Goal: Check status: Check status

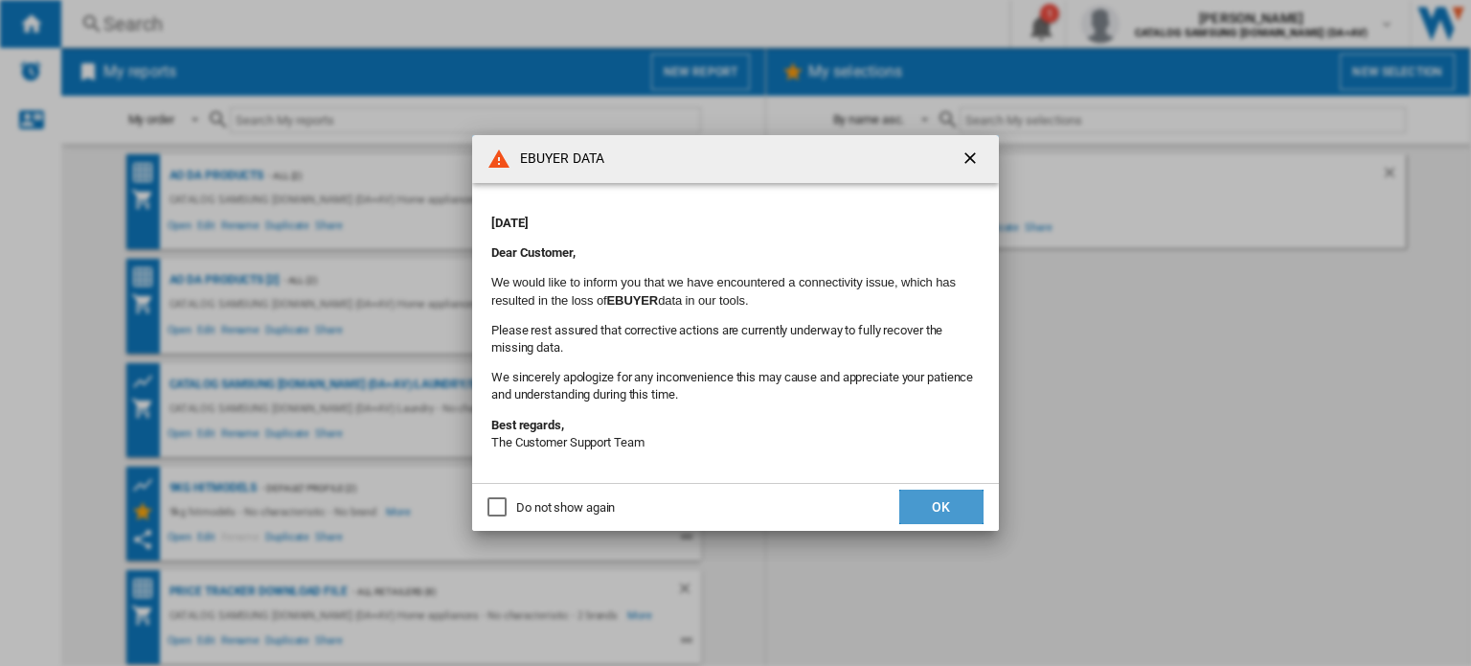
click at [946, 516] on button "OK" at bounding box center [941, 506] width 84 height 34
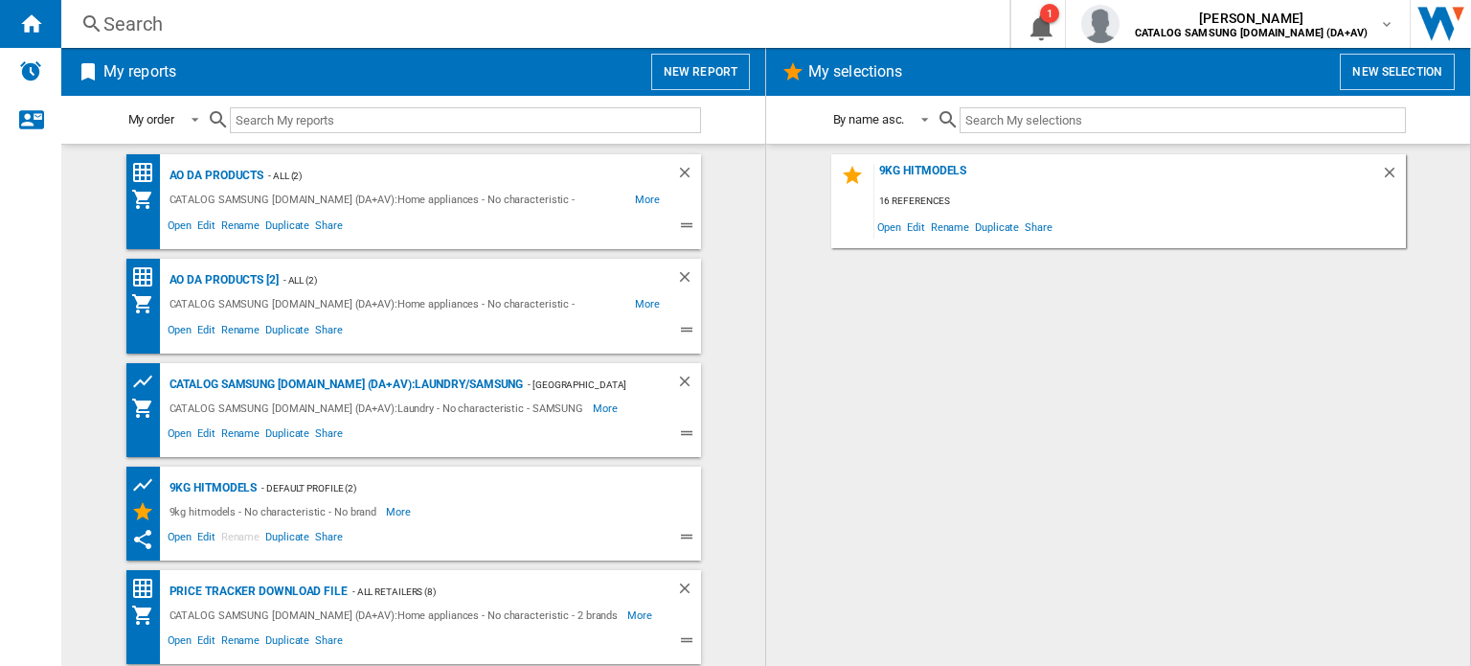
click at [92, 19] on ng-md-icon at bounding box center [91, 24] width 23 height 24
click at [73, 14] on div "Search Search" at bounding box center [520, 24] width 918 height 27
click at [92, 19] on ng-md-icon at bounding box center [91, 24] width 23 height 24
click at [170, 28] on div "Search" at bounding box center [531, 24] width 856 height 27
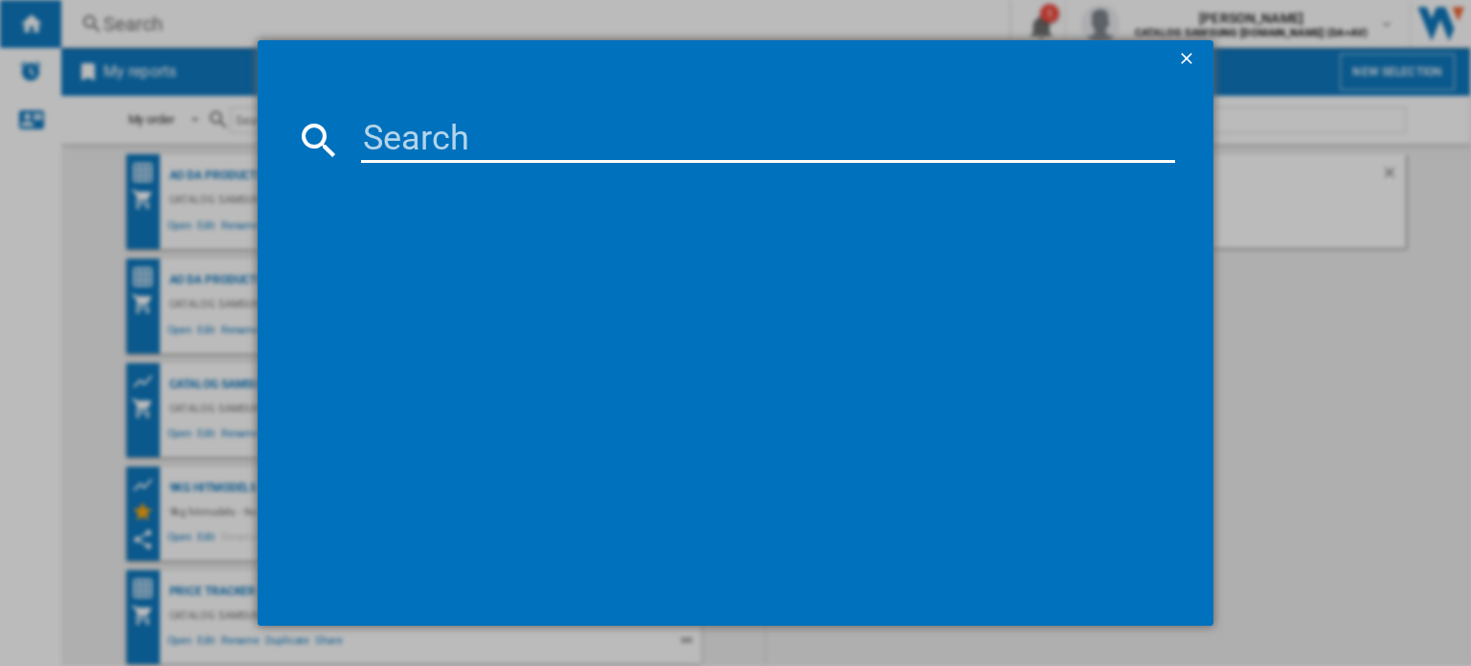
drag, startPoint x: 528, startPoint y: 94, endPoint x: 491, endPoint y: 125, distance: 48.2
click at [527, 92] on md-dialog-content at bounding box center [736, 353] width 956 height 548
click at [460, 145] on input at bounding box center [768, 140] width 814 height 46
paste input "MC28H5013AS/EU"
type input "MC28H5013AS/EU"
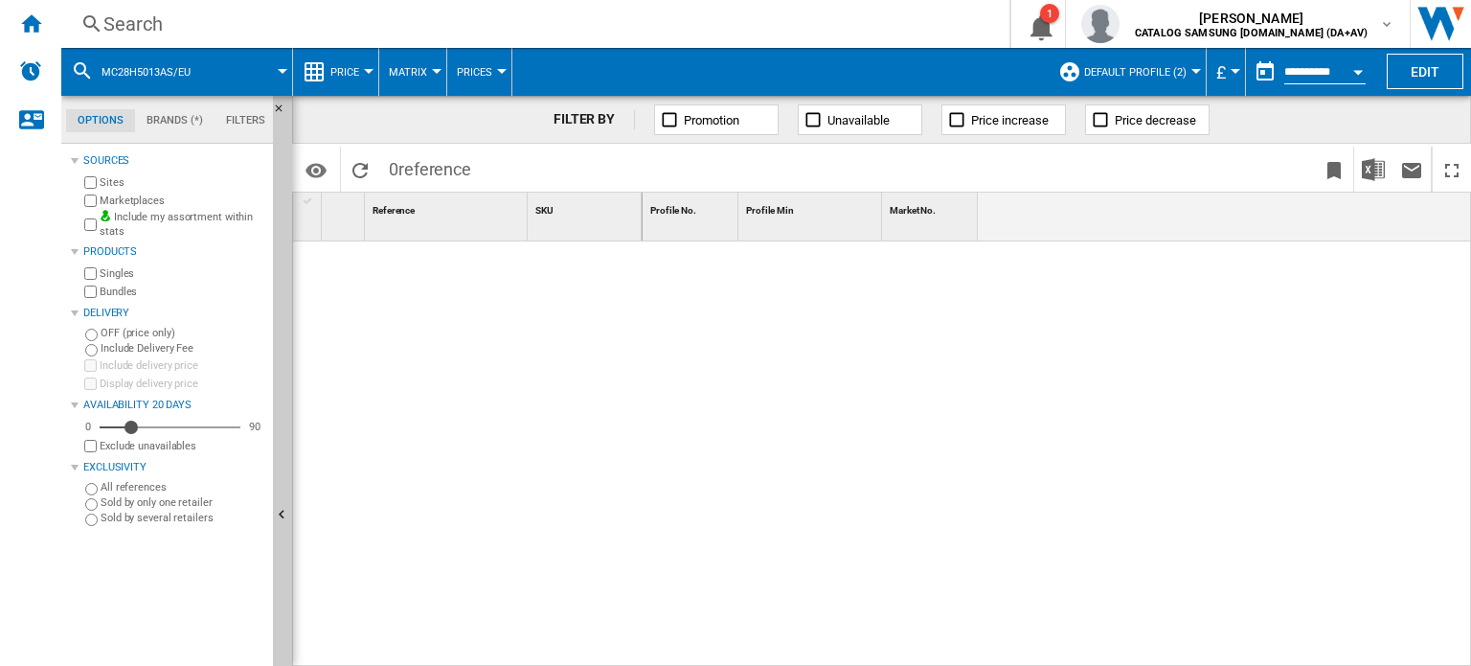
click at [140, 29] on div "Search" at bounding box center [531, 24] width 856 height 27
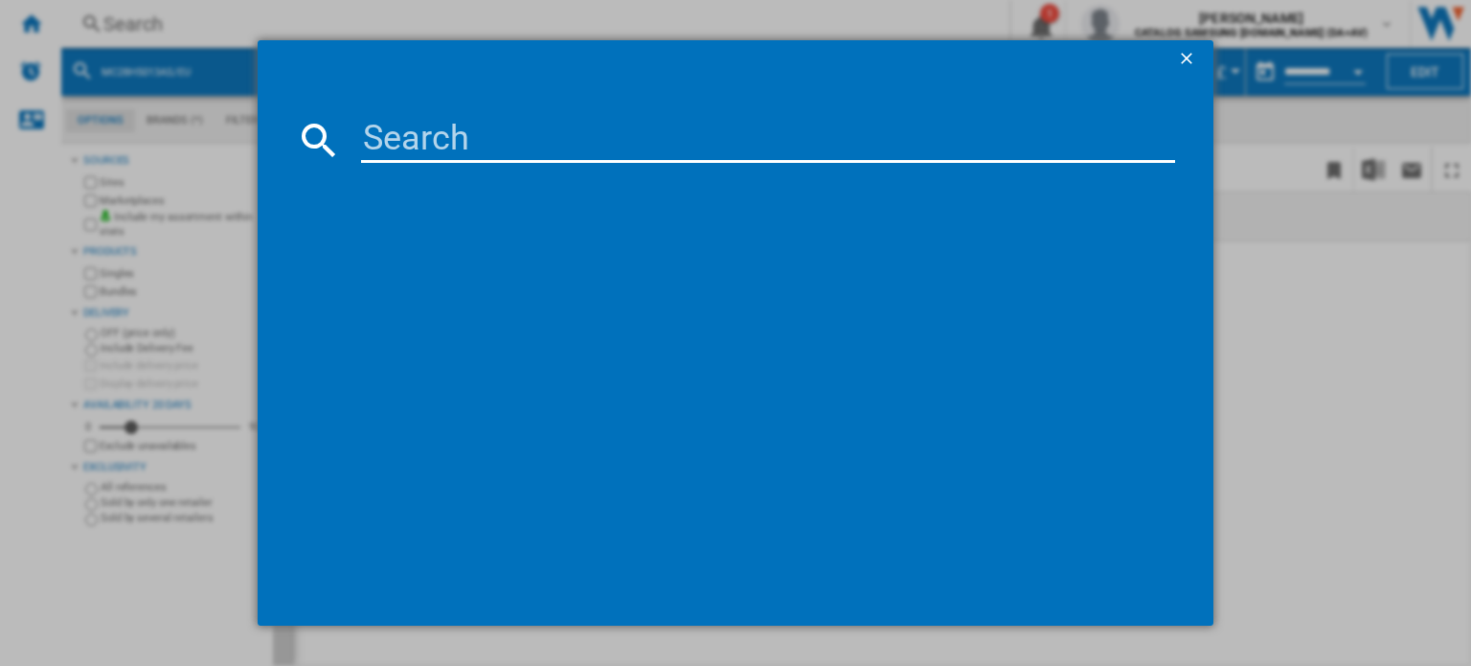
click at [495, 145] on input at bounding box center [768, 140] width 814 height 46
paste input "MC28H5013AS/EU"
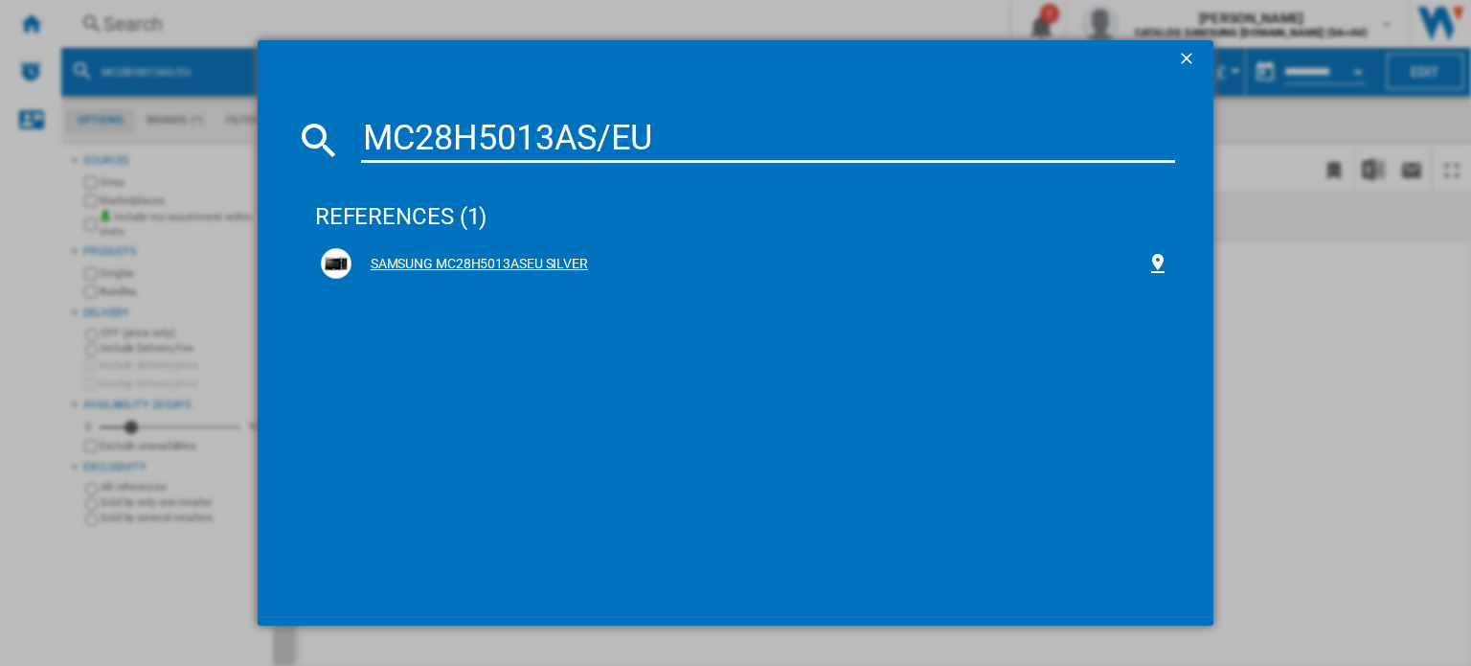
type input "MC28H5013AS/EU"
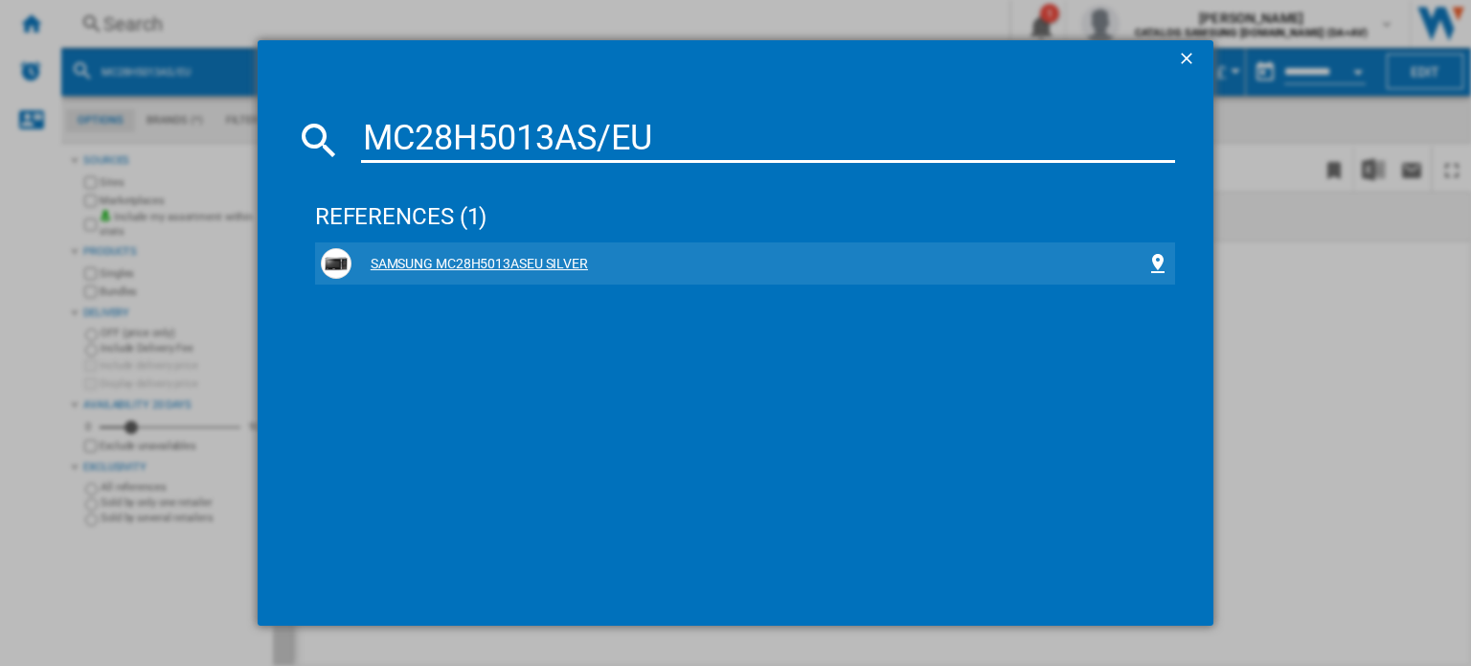
click at [545, 252] on div "SAMSUNG MC28H5013ASEU SILVER" at bounding box center [745, 263] width 849 height 31
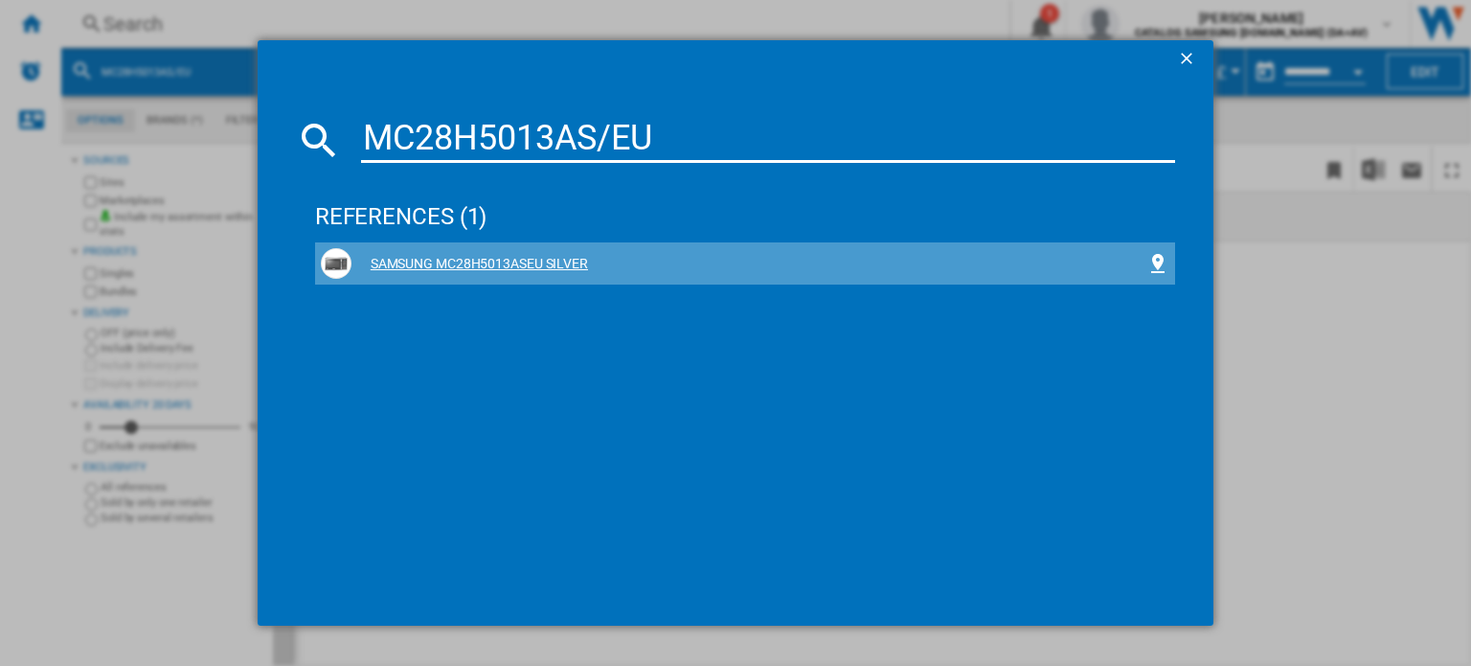
click at [509, 258] on div "SAMSUNG MC28H5013ASEU SILVER" at bounding box center [749, 264] width 795 height 19
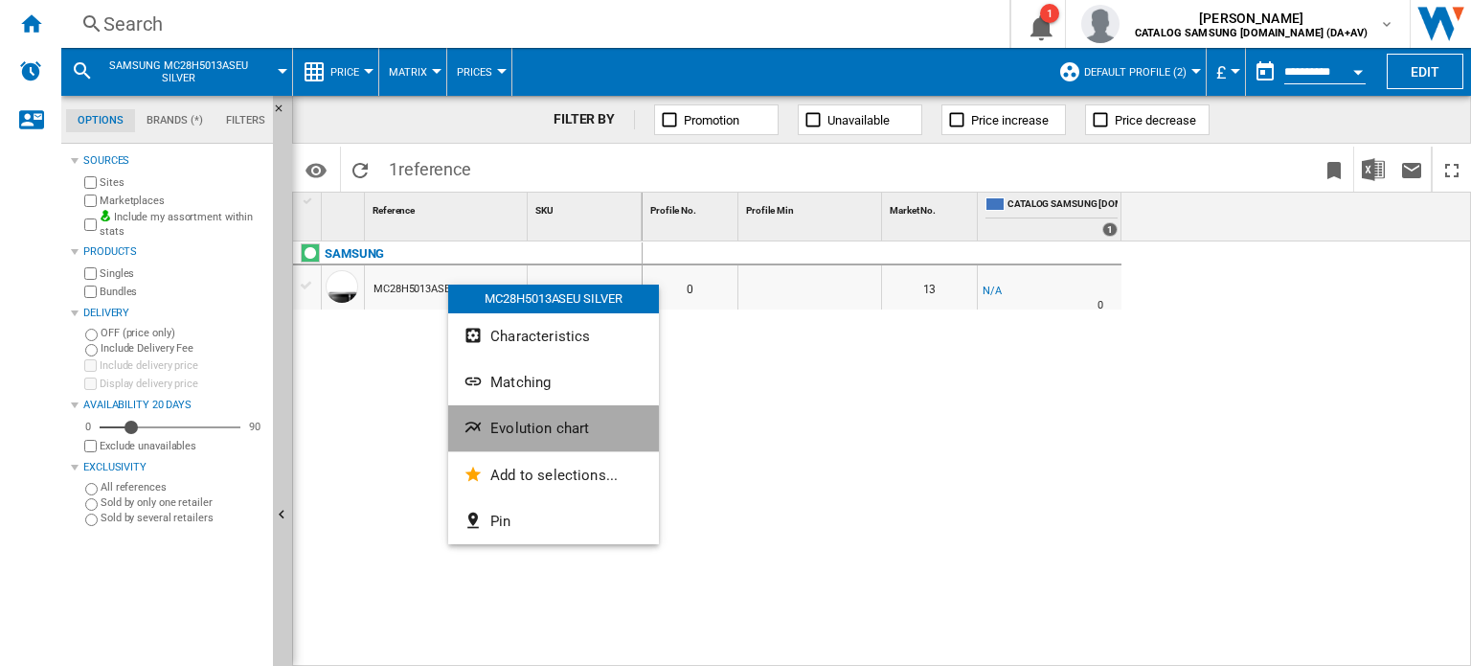
click at [544, 436] on span "Evolution chart" at bounding box center [539, 428] width 99 height 17
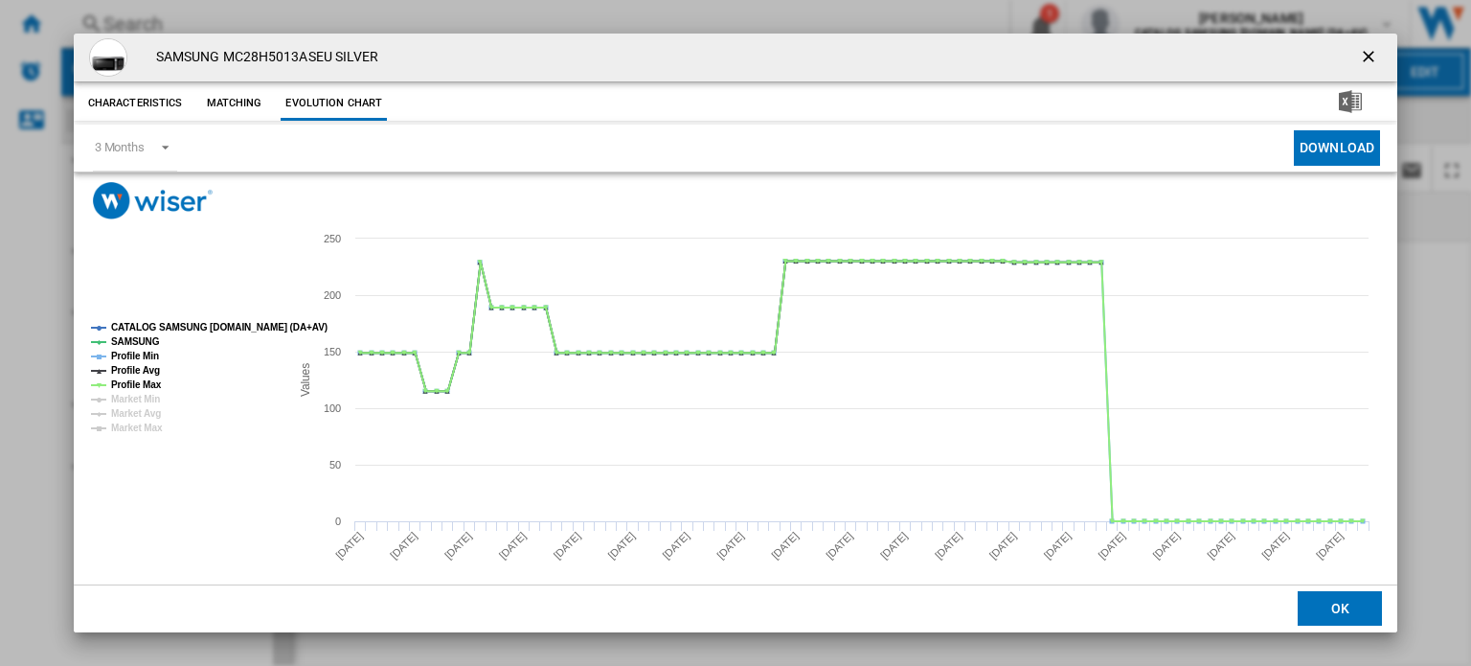
click at [1359, 65] on ng-md-icon "getI18NText('BUTTONS.CLOSE_DIALOG')" at bounding box center [1370, 58] width 23 height 23
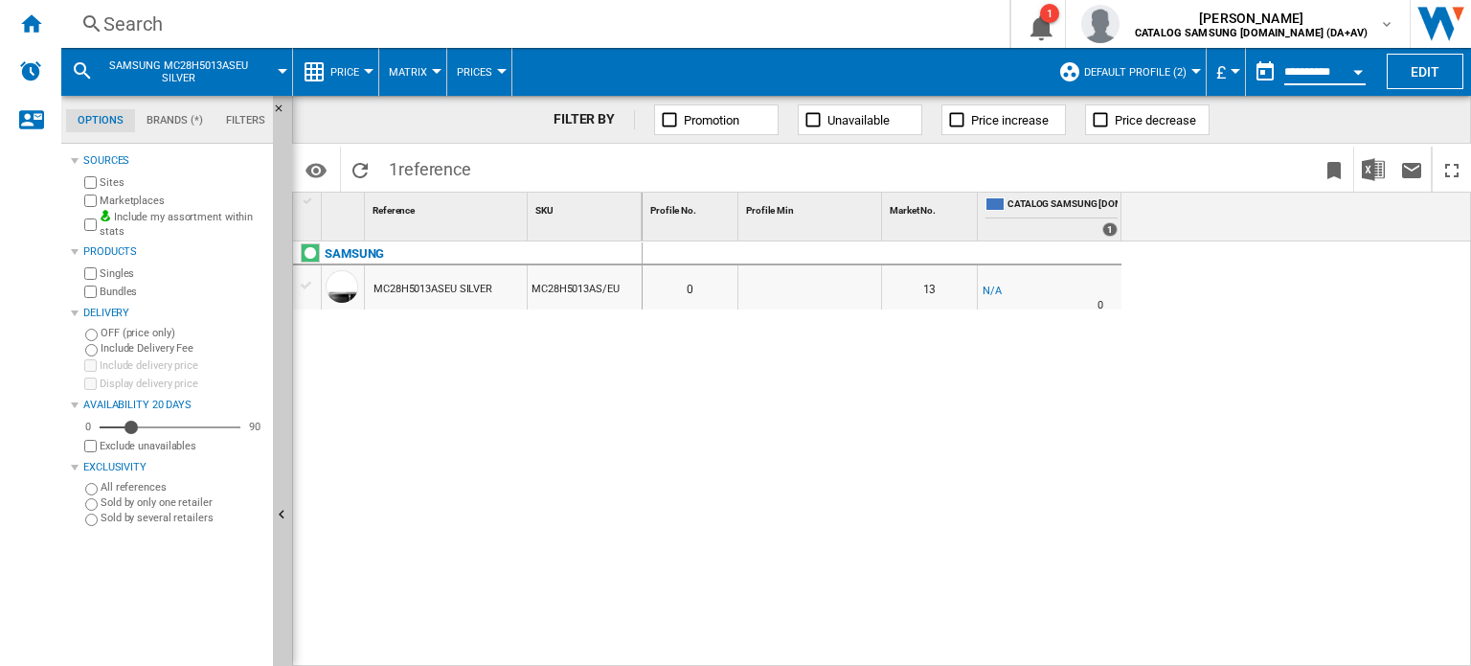
click at [1318, 66] on input "**********" at bounding box center [1324, 74] width 81 height 17
click at [1350, 75] on button "Open calendar" at bounding box center [1358, 69] width 34 height 34
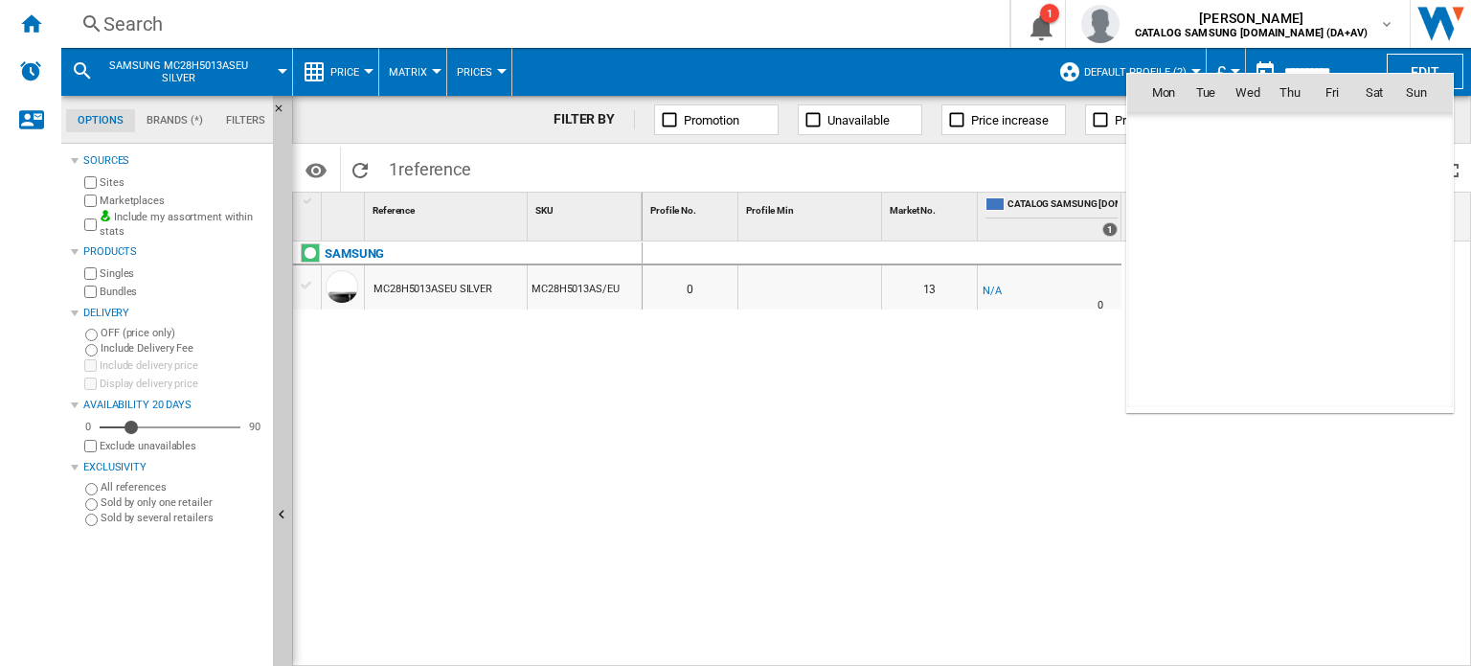
scroll to position [9137, 0]
click at [1193, 129] on md-icon "August 2025" at bounding box center [1201, 134] width 23 height 23
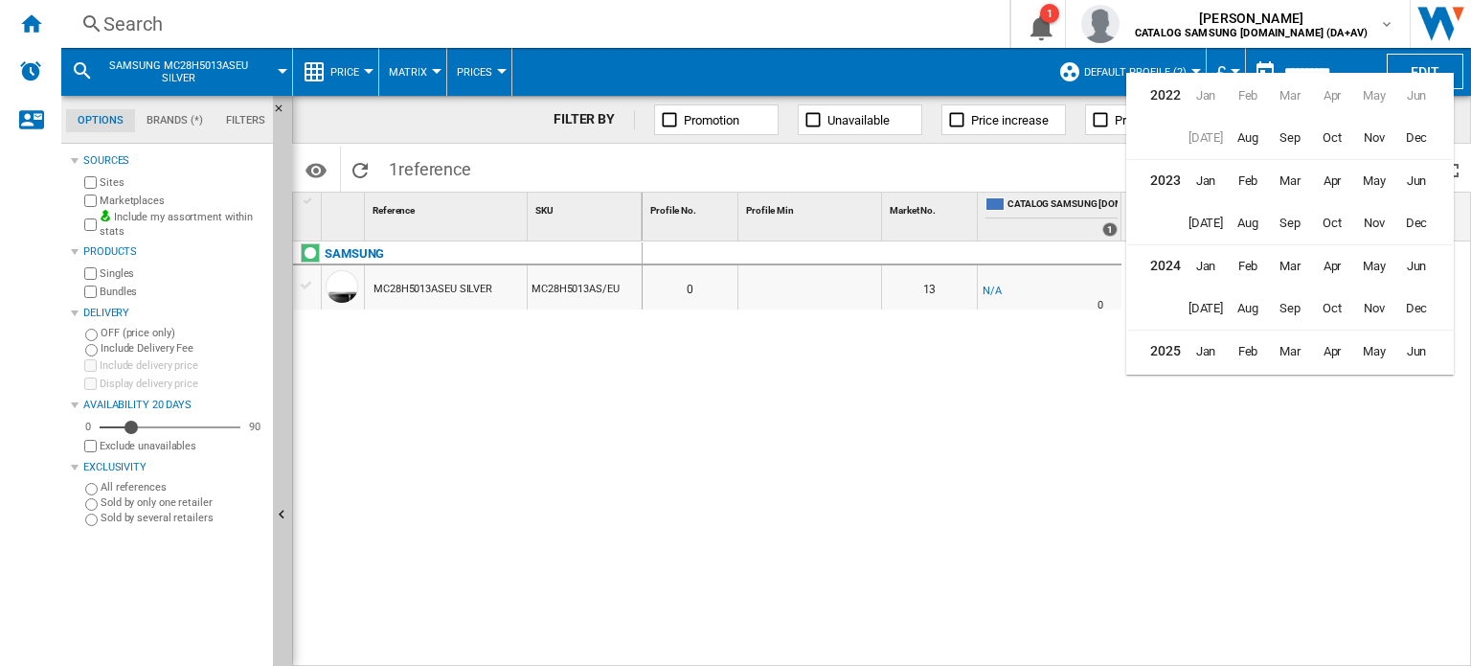
scroll to position [46, 0]
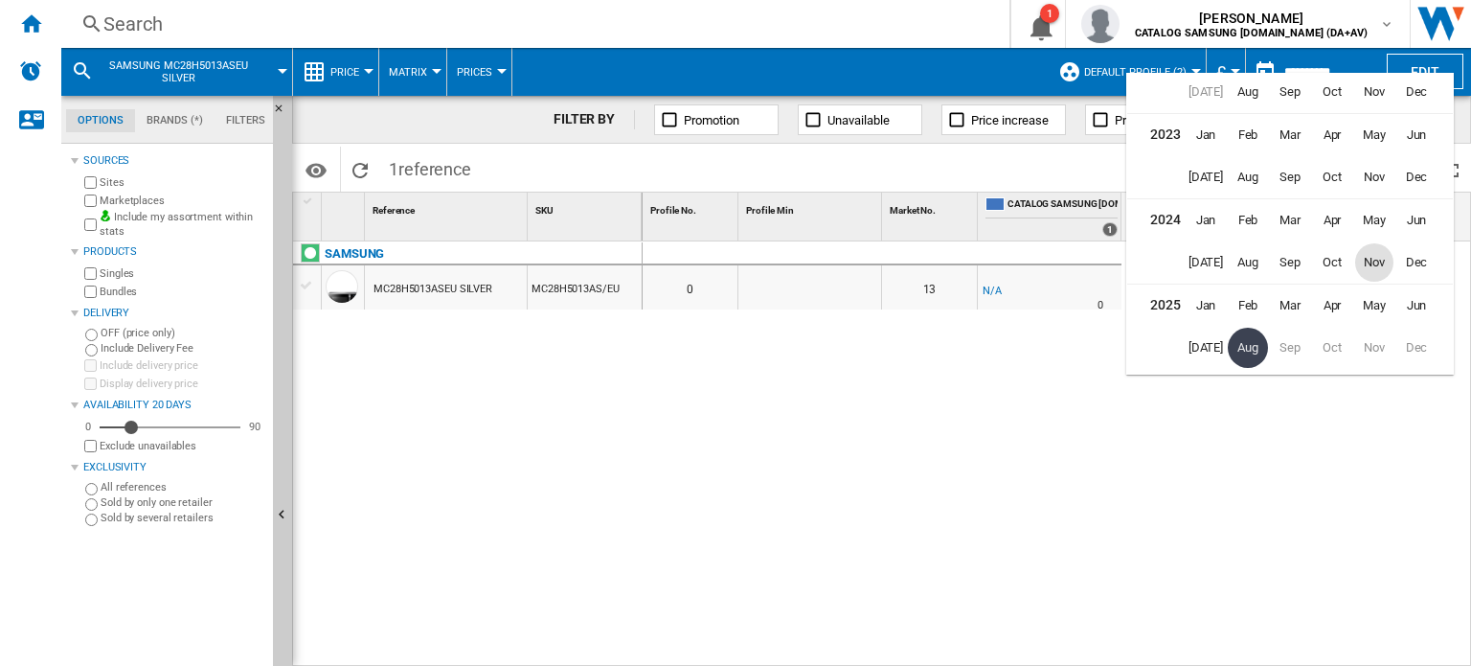
click at [1372, 258] on span "Nov" at bounding box center [1374, 262] width 38 height 38
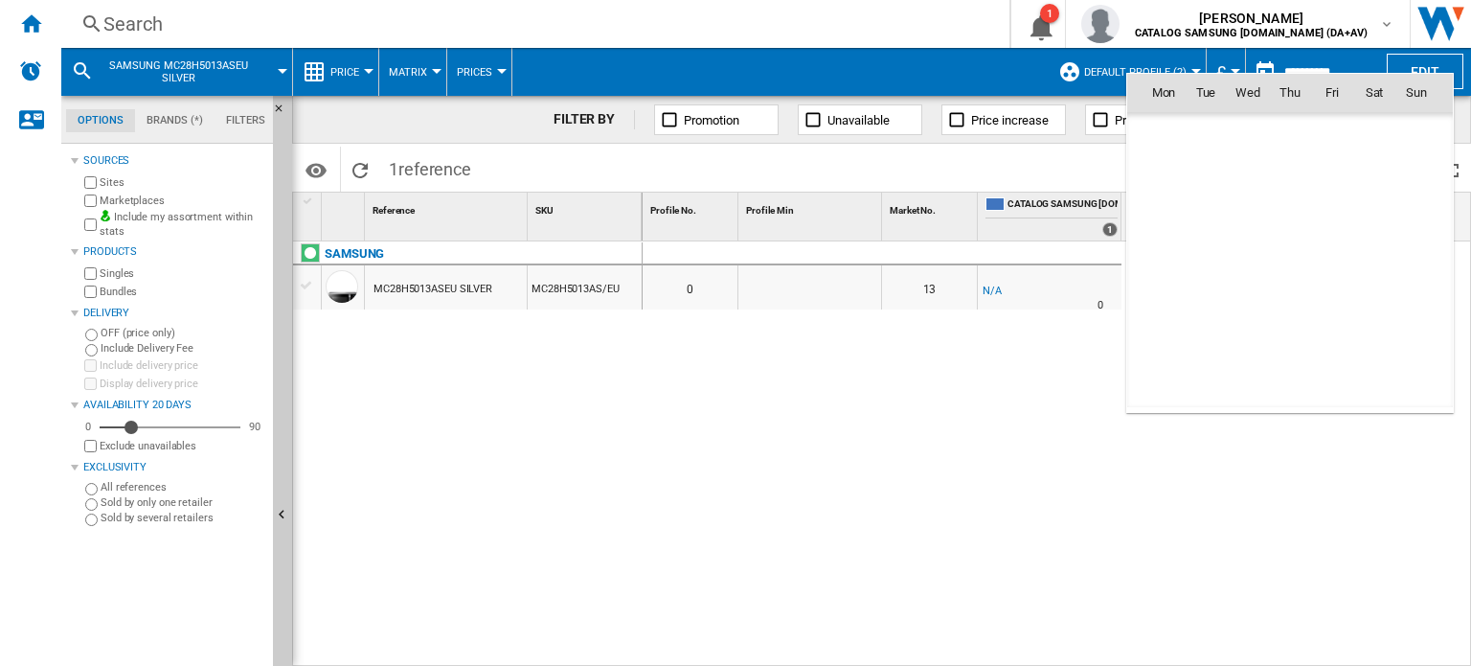
scroll to position [6853, 0]
click at [1329, 132] on span "1" at bounding box center [1332, 134] width 38 height 38
type input "**********"
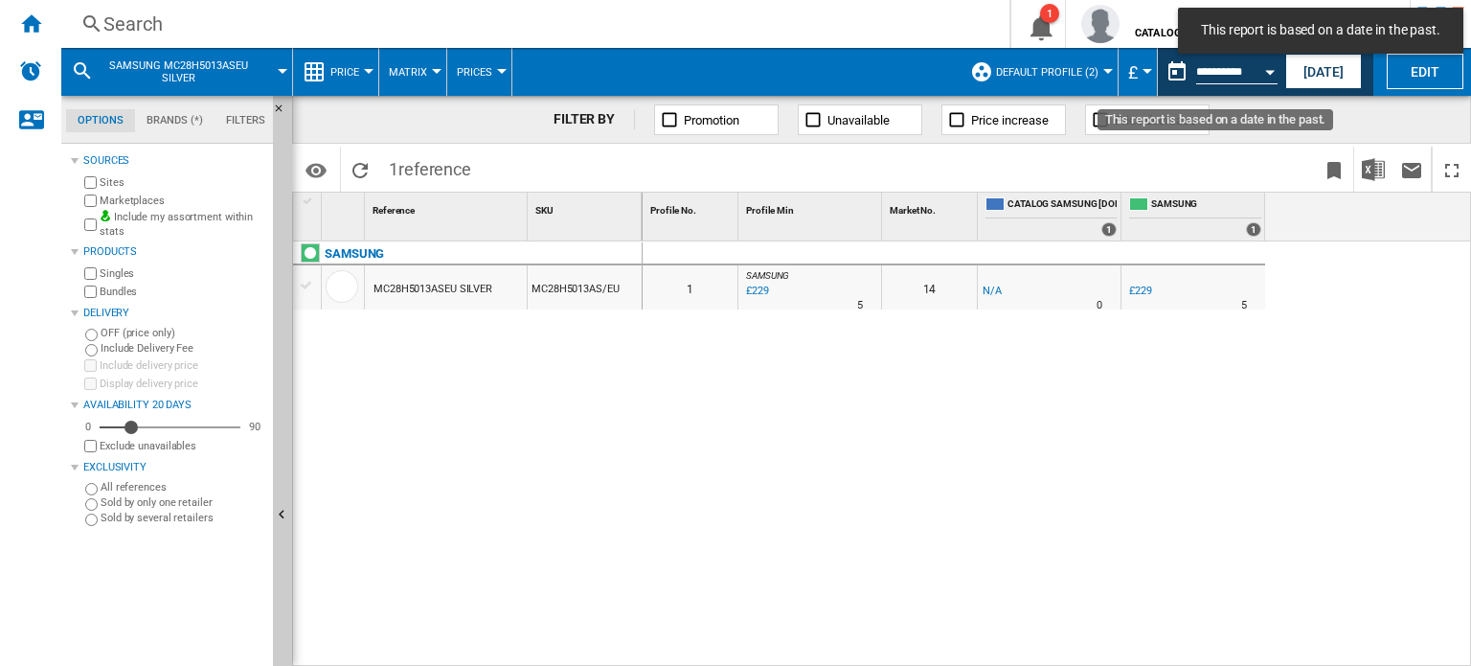
click at [1270, 74] on button "Open calendar" at bounding box center [1270, 69] width 34 height 34
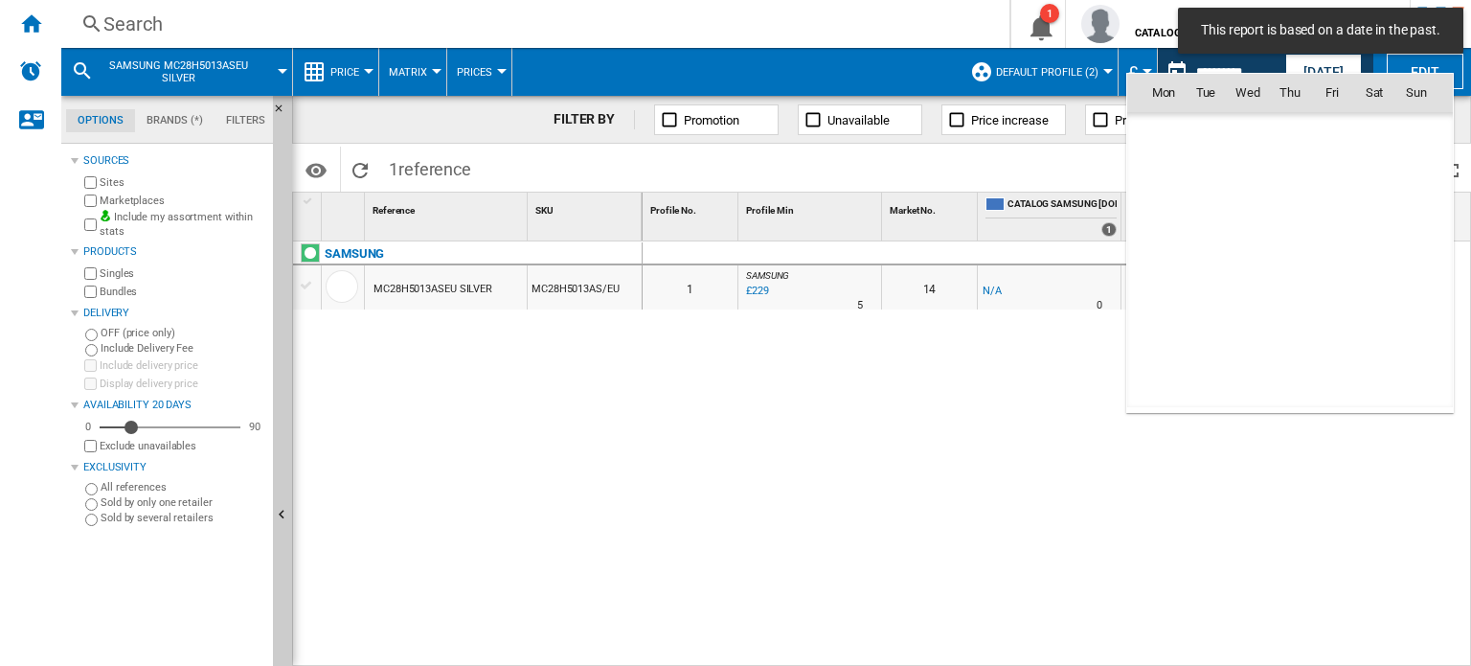
scroll to position [6853, 0]
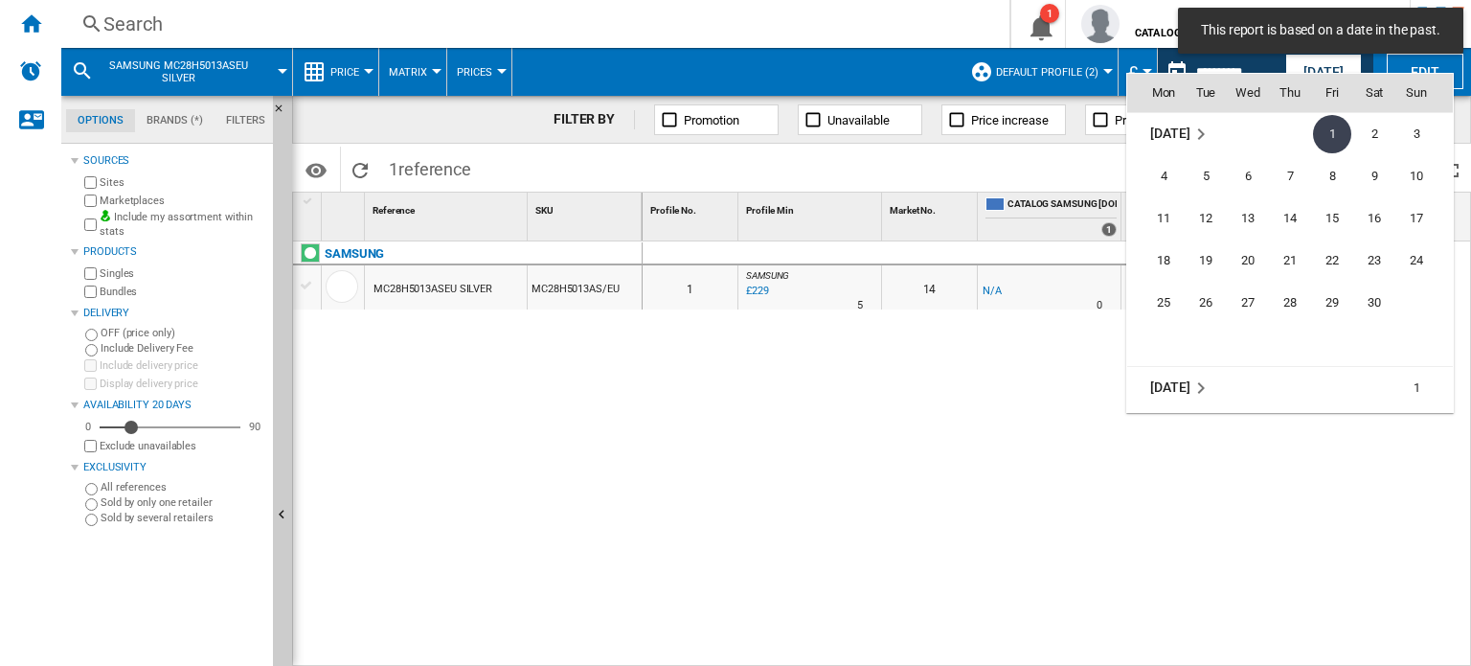
click at [994, 358] on div at bounding box center [735, 333] width 1471 height 666
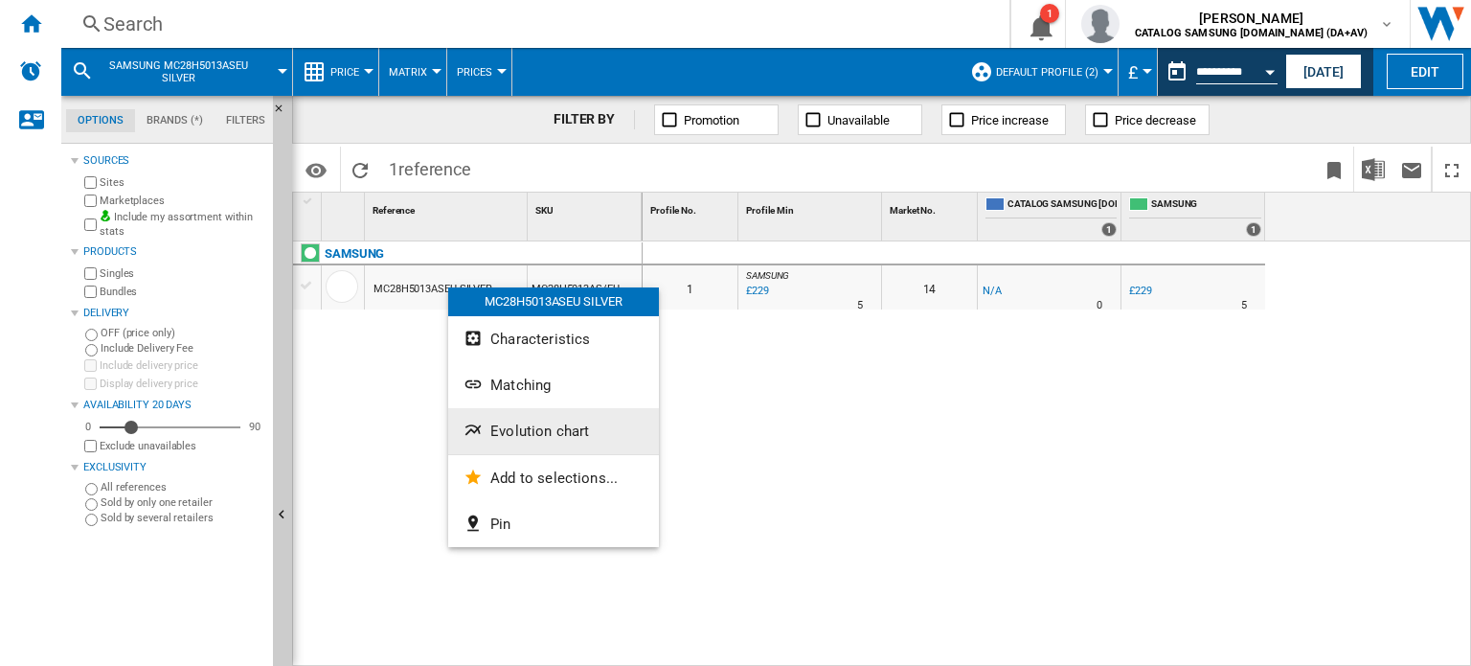
click at [545, 423] on span "Evolution chart" at bounding box center [539, 430] width 99 height 17
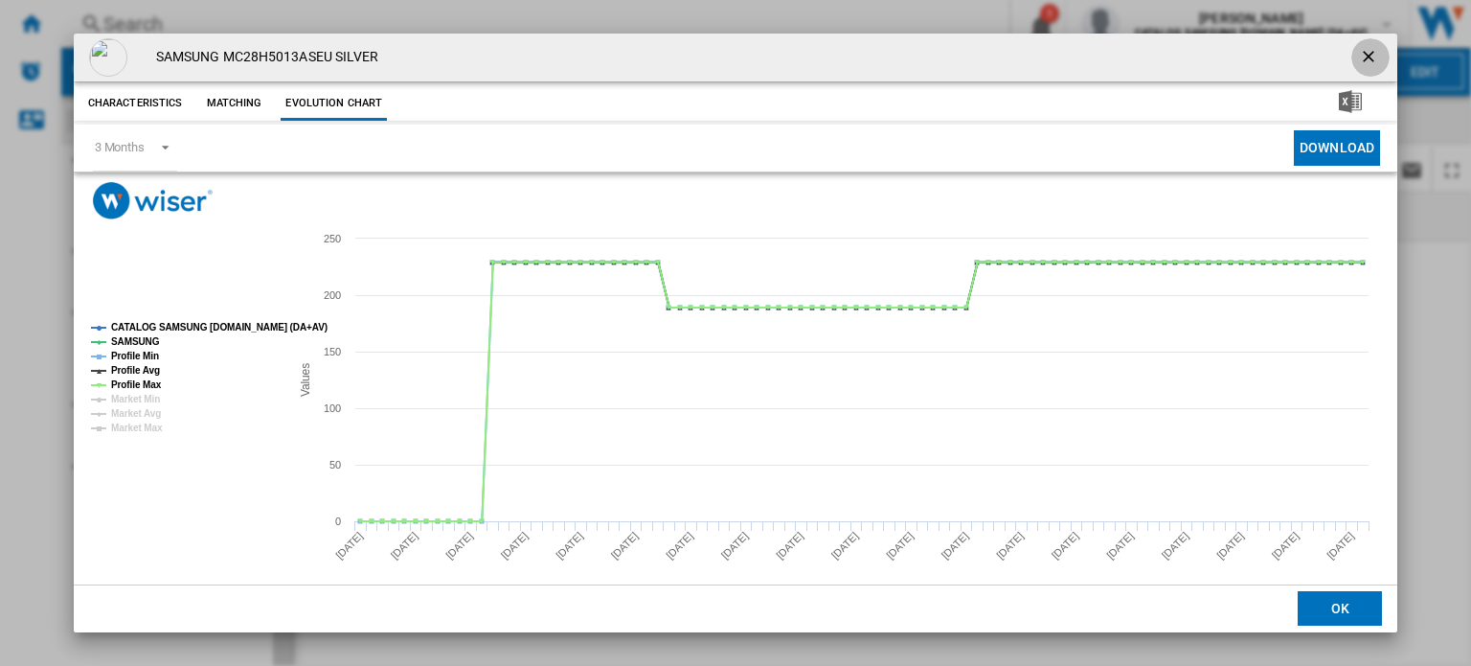
click at [1364, 61] on ng-md-icon "getI18NText('BUTTONS.CLOSE_DIALOG')" at bounding box center [1370, 58] width 23 height 23
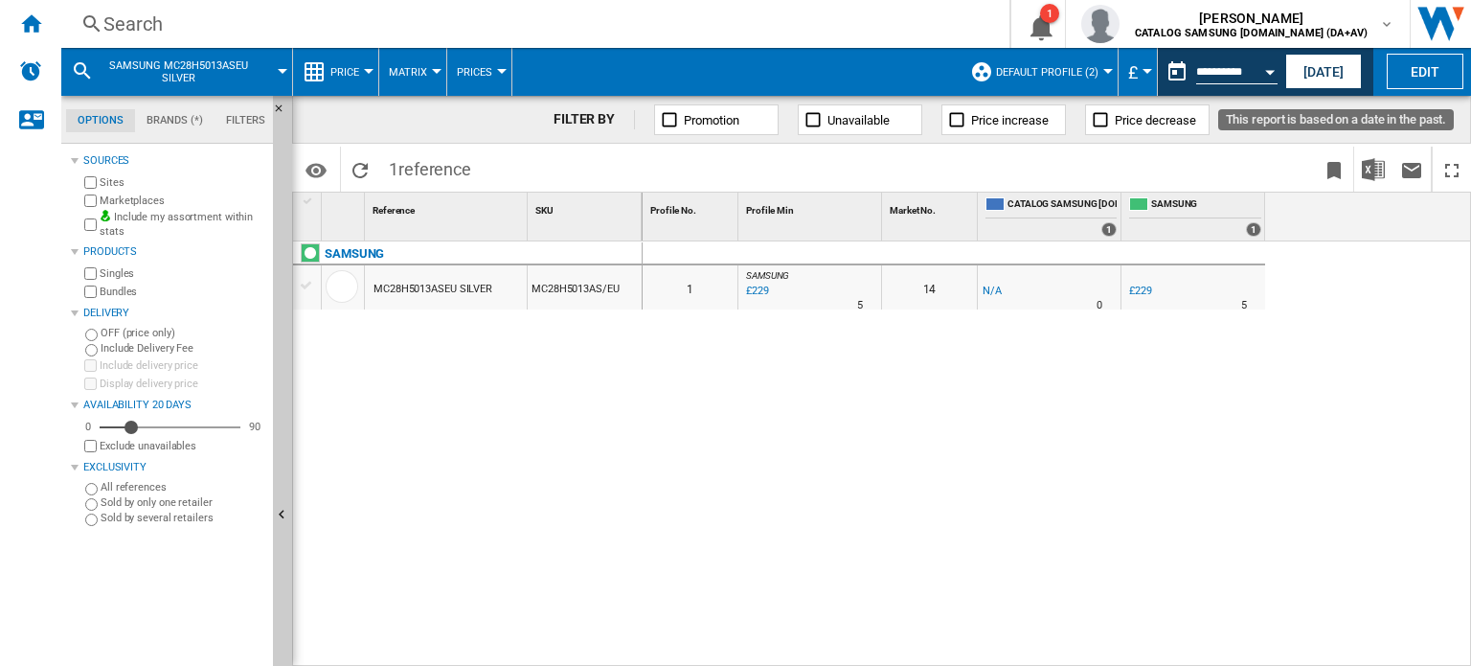
click at [1250, 73] on input "**********" at bounding box center [1236, 74] width 81 height 17
click at [1267, 73] on div "Open calendar" at bounding box center [1270, 72] width 10 height 5
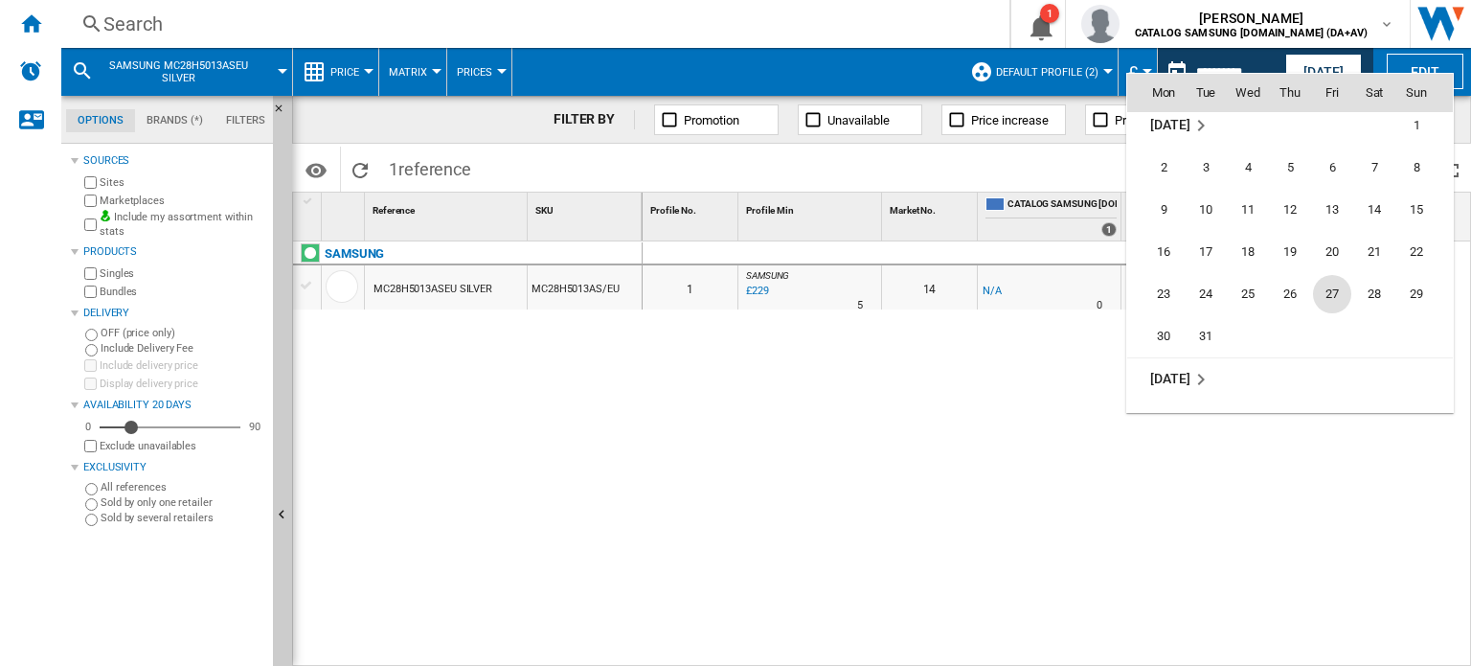
scroll to position [7140, 0]
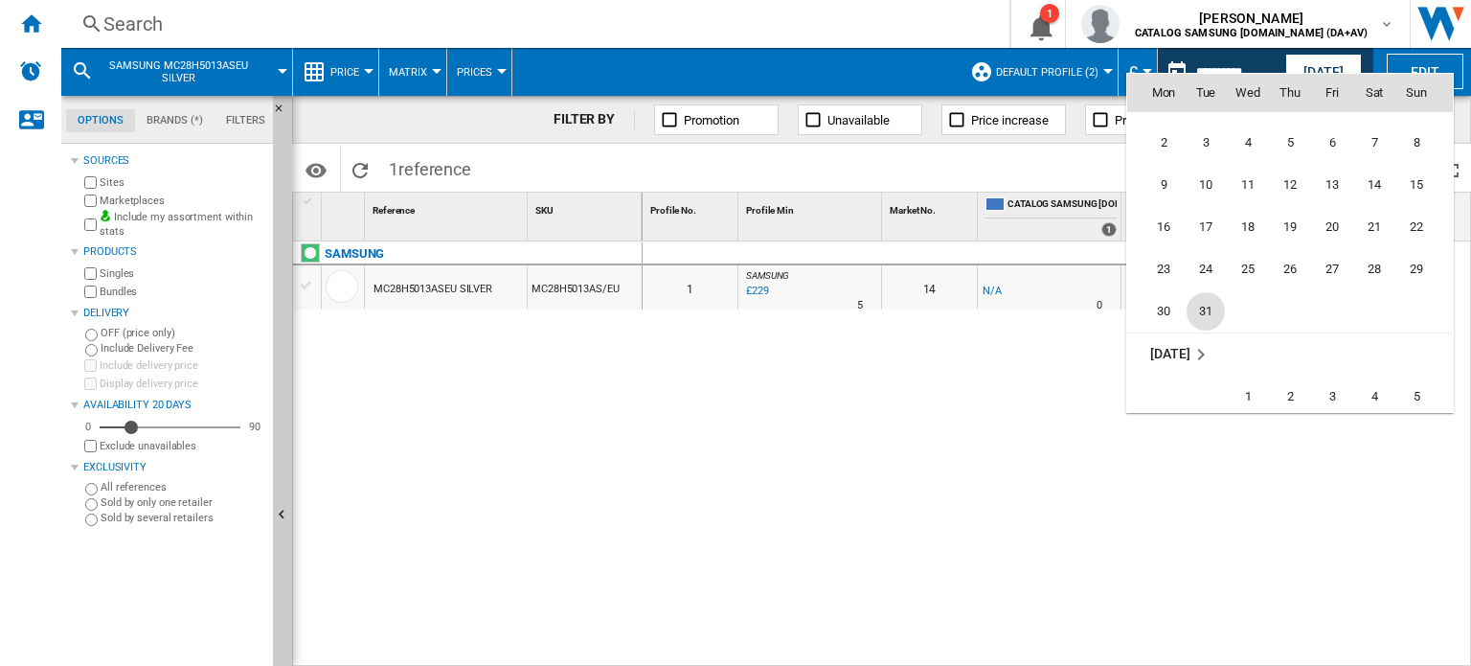
click at [1209, 316] on span "31" at bounding box center [1206, 311] width 38 height 38
type input "**********"
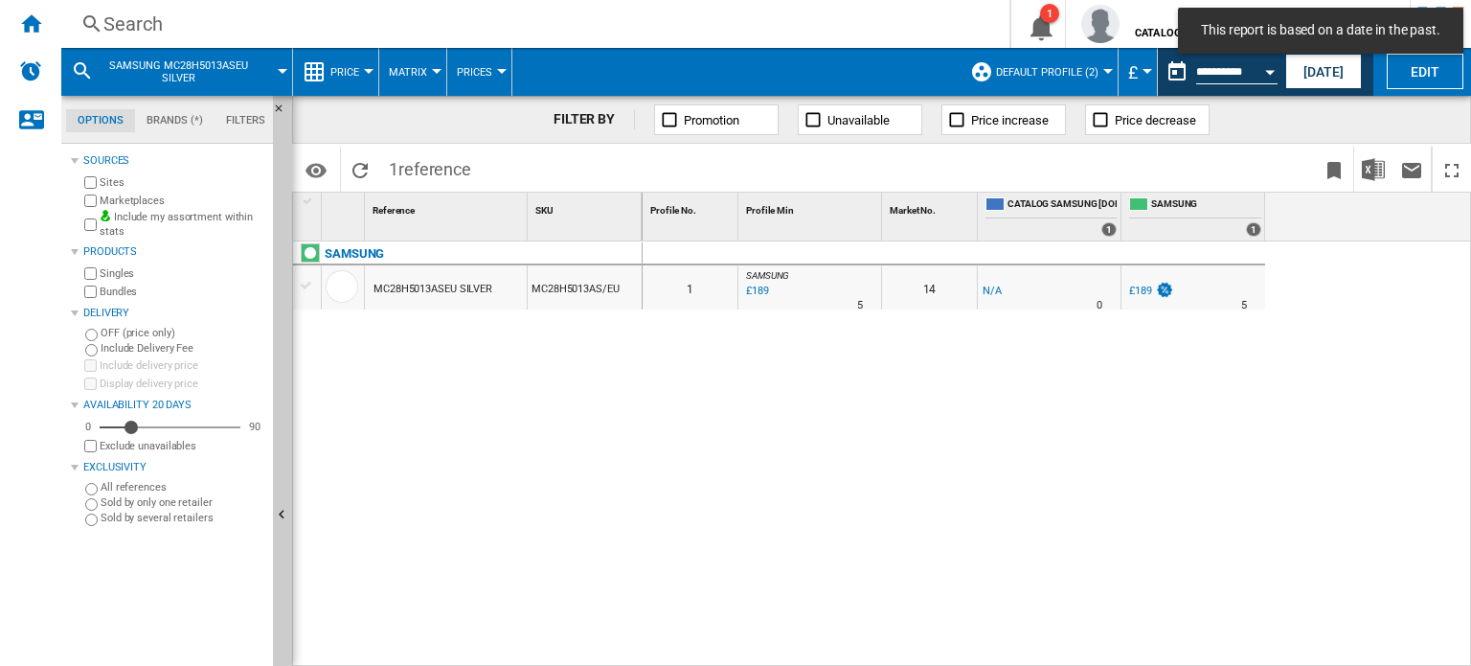
click at [1095, 76] on button "Default profile (2)" at bounding box center [1052, 72] width 112 height 48
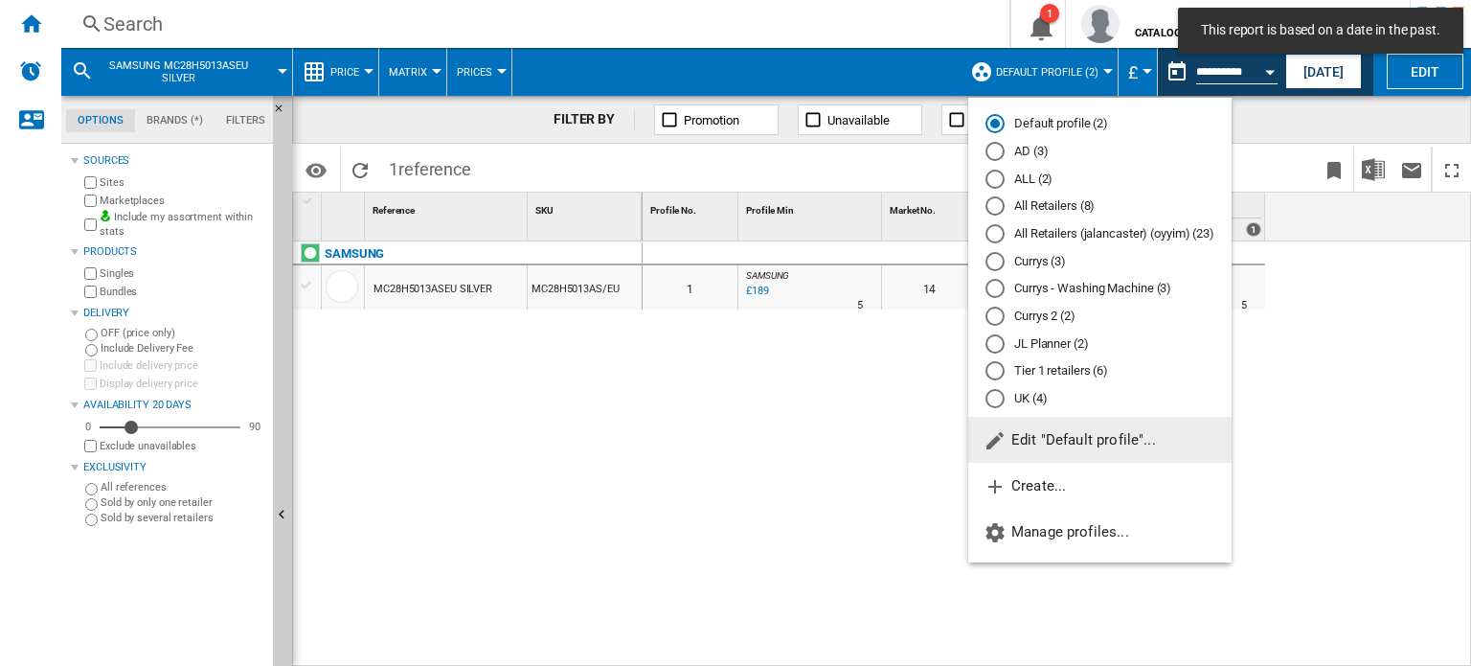
click at [1002, 207] on div "All Retailers (8)" at bounding box center [995, 205] width 19 height 19
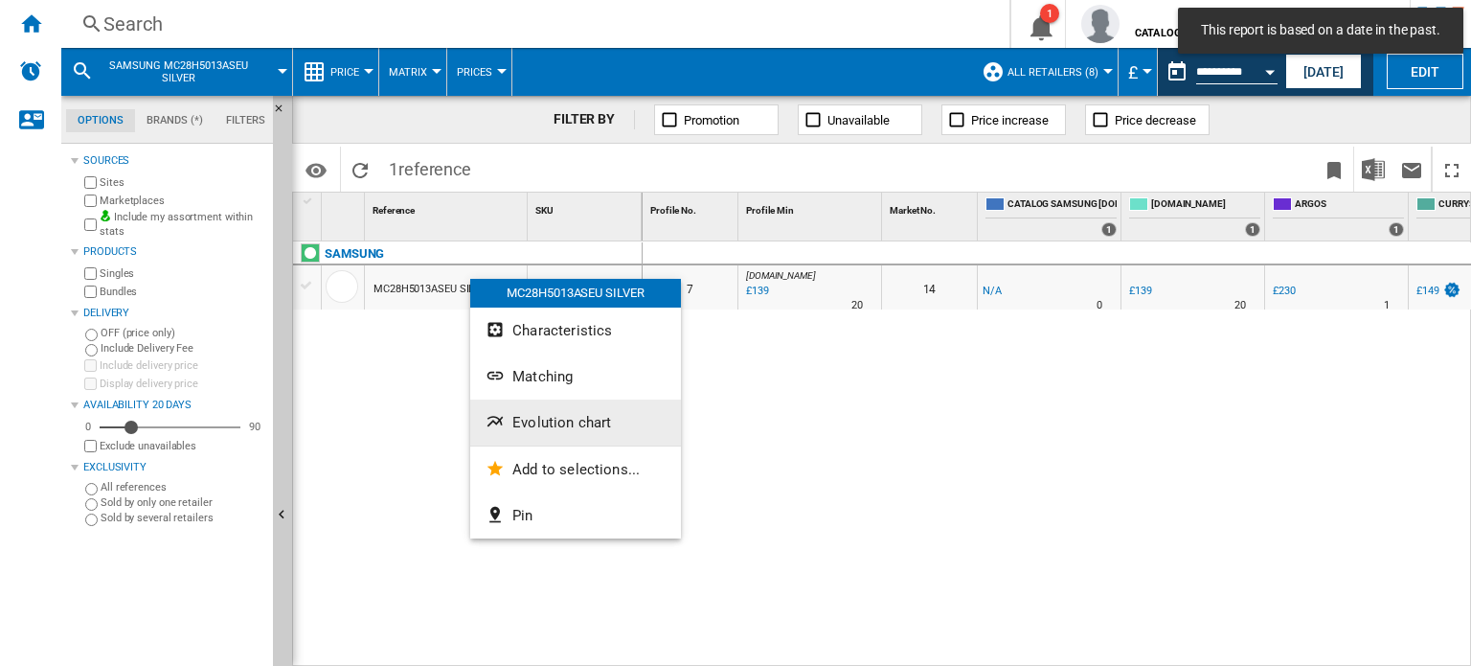
click at [550, 417] on span "Evolution chart" at bounding box center [561, 422] width 99 height 17
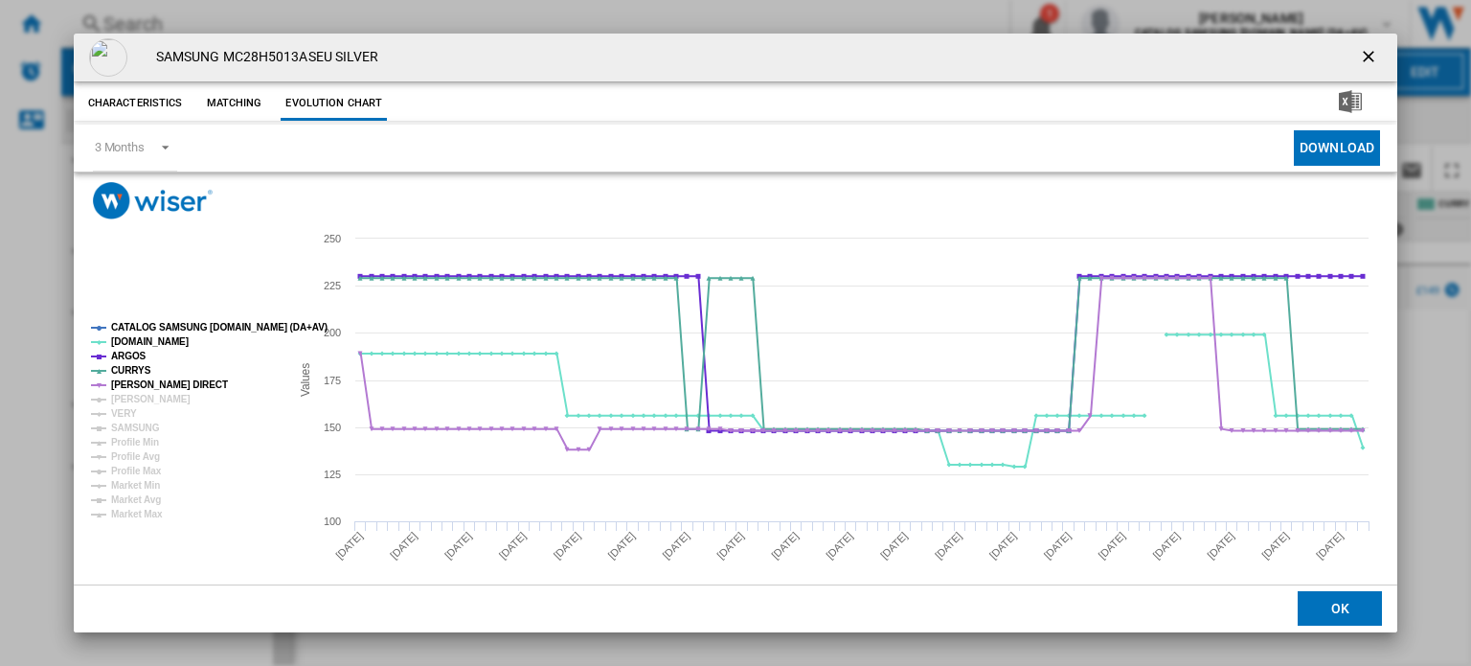
click at [1360, 57] on ng-md-icon "getI18NText('BUTTONS.CLOSE_DIALOG')" at bounding box center [1370, 58] width 23 height 23
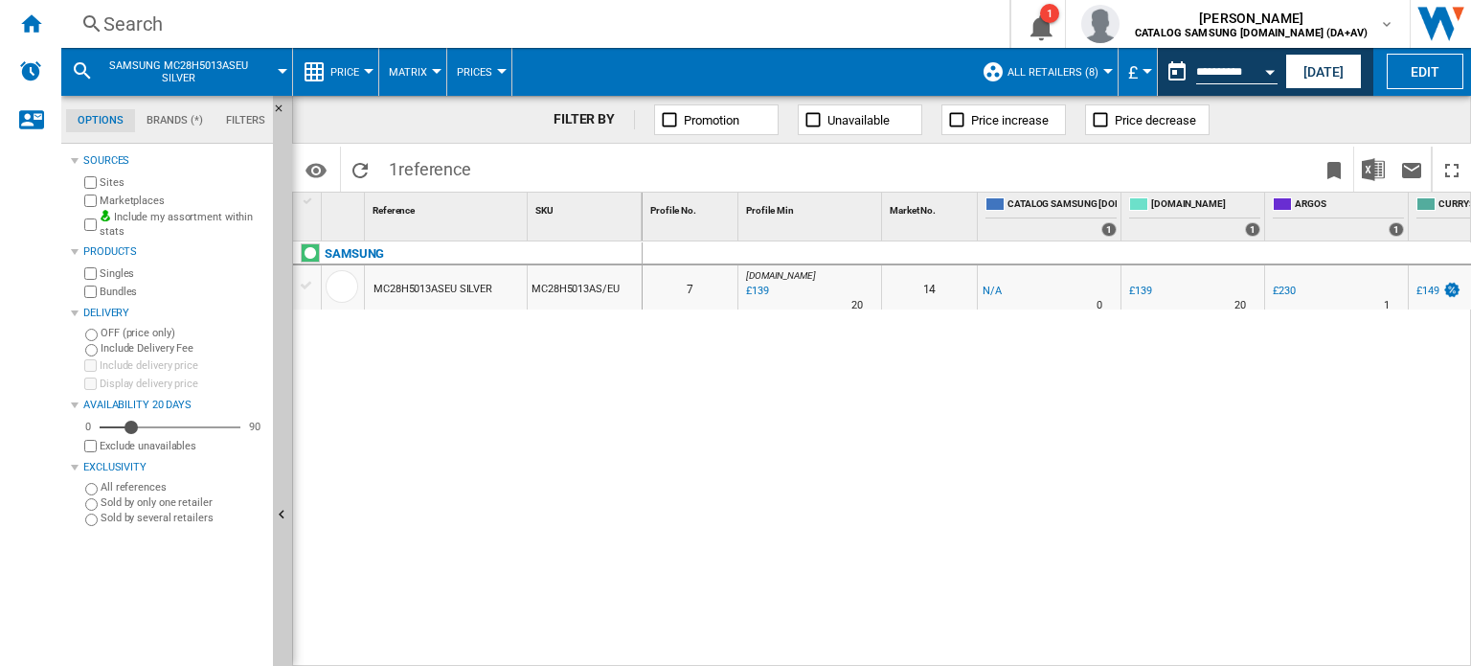
click at [1169, 499] on div "0 0 7 AO.COM : -1.0 % £139 % N/A 20 AO.COM : 14 -1.0 % -£1 % N/A" at bounding box center [1057, 454] width 829 height 426
drag, startPoint x: 897, startPoint y: 476, endPoint x: 912, endPoint y: 507, distance: 33.8
click at [899, 482] on div "0 0 7 AO.COM : -1.0 % £139 % N/A 20 AO.COM : 14 -1.0 % -£1 % N/A" at bounding box center [1057, 454] width 829 height 426
click at [1208, 334] on div "0 0 7 AO.COM : -1.0 % £139 % N/A 20 AO.COM : 14 -1.0 % -£1 % N/A" at bounding box center [1057, 454] width 829 height 426
drag, startPoint x: 1021, startPoint y: 517, endPoint x: 1011, endPoint y: 549, distance: 33.0
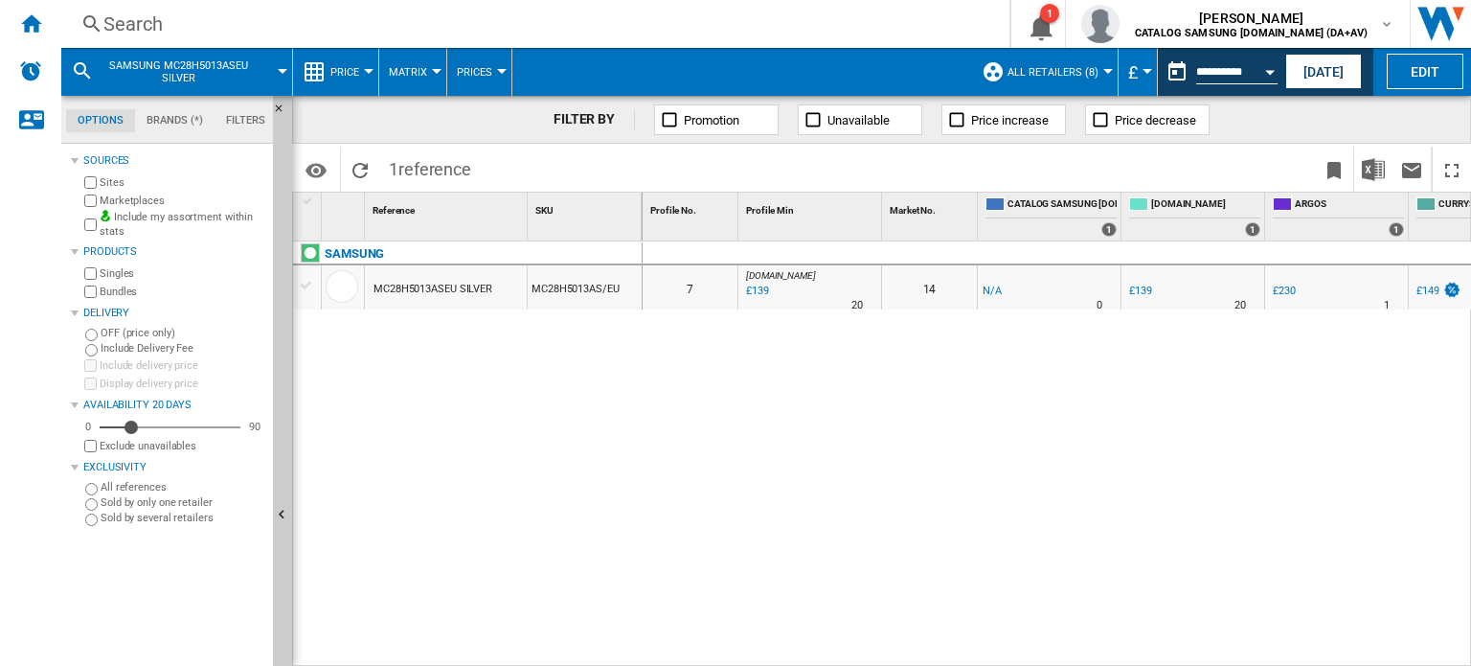
click at [1018, 529] on div "0 0 7 AO.COM : -1.0 % £139 % N/A 20 AO.COM : 14 -1.0 % -£1 % N/A" at bounding box center [1057, 454] width 829 height 426
